Goal: Transaction & Acquisition: Obtain resource

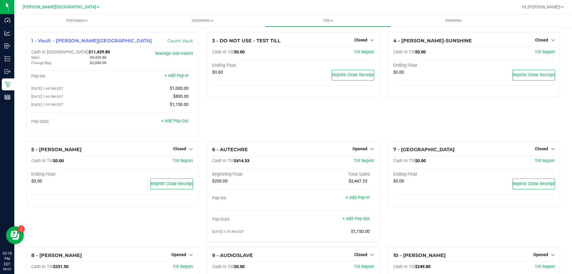
scroll to position [119, 0]
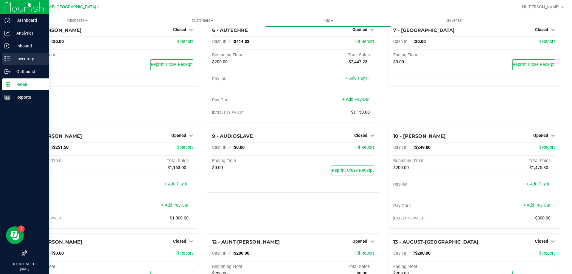
click at [31, 58] on p "Inventory" at bounding box center [28, 58] width 36 height 7
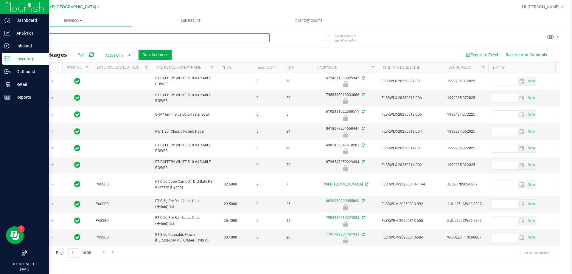
click at [69, 38] on input "text" at bounding box center [147, 37] width 243 height 9
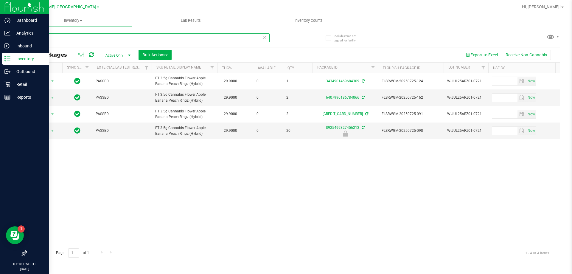
type input "a"
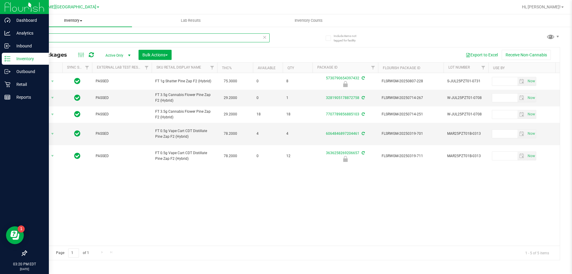
type input "pzt"
click at [25, 97] on p "Reports" at bounding box center [28, 97] width 36 height 7
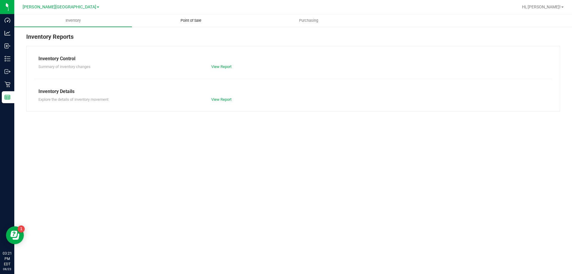
click at [190, 19] on span "Point of Sale" at bounding box center [191, 20] width 37 height 5
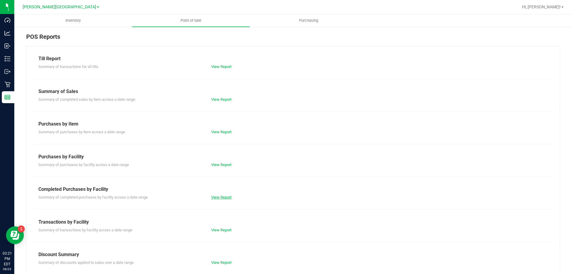
click at [226, 196] on link "View Report" at bounding box center [221, 197] width 20 height 4
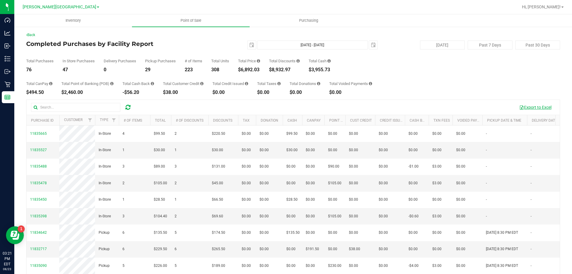
click at [534, 107] on button "Export to Excel" at bounding box center [535, 107] width 40 height 10
